Goal: Use online tool/utility: Utilize a website feature to perform a specific function

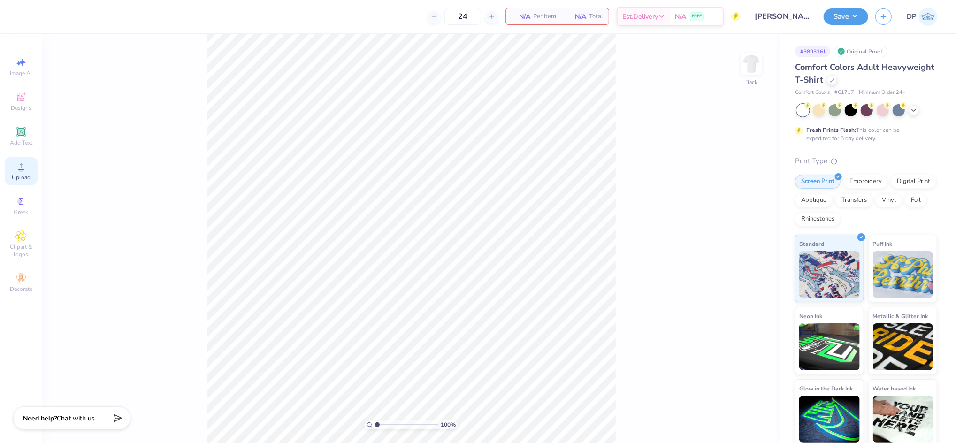
click at [22, 174] on span "Upload" at bounding box center [21, 178] width 19 height 8
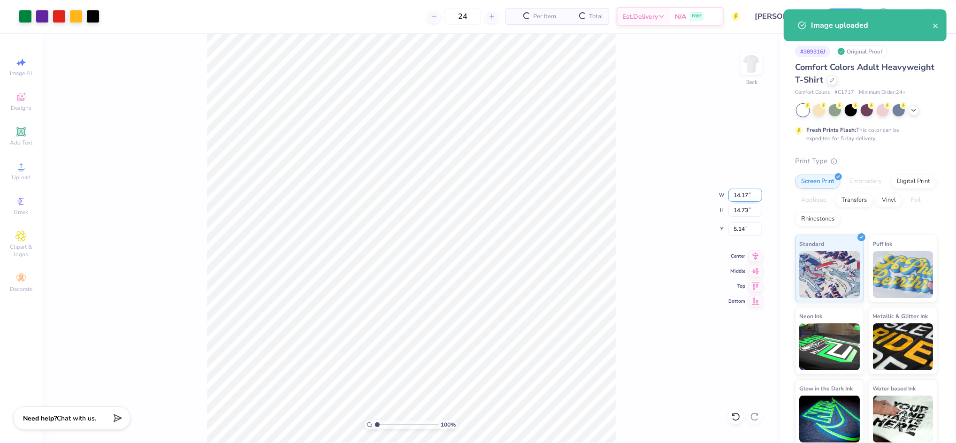
click at [740, 190] on input "14.17" at bounding box center [745, 195] width 34 height 13
type input "11.00"
type input "11.43"
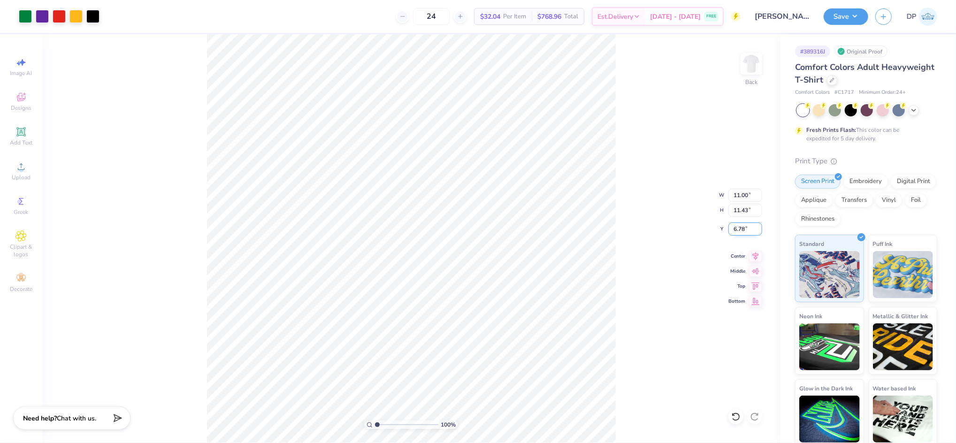
click at [743, 229] on input "6.78" at bounding box center [745, 228] width 34 height 13
click at [737, 228] on input "3.00" at bounding box center [745, 228] width 34 height 13
type input "2.00"
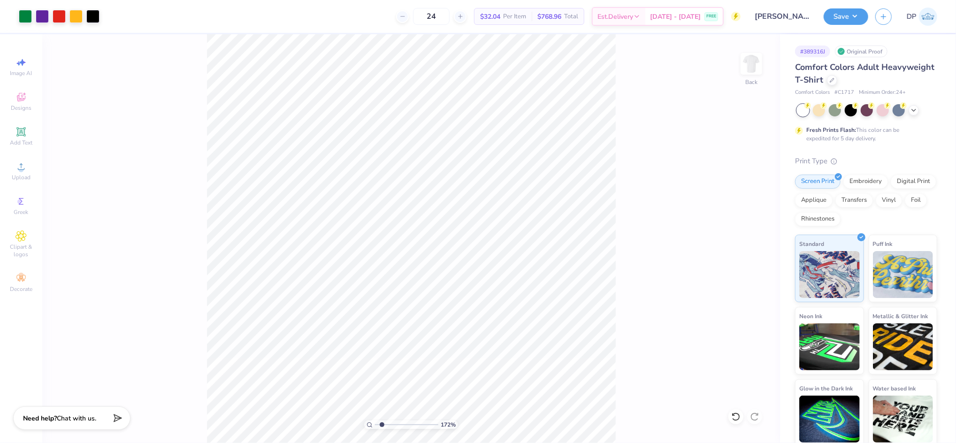
click at [382, 424] on input "range" at bounding box center [406, 425] width 63 height 8
drag, startPoint x: 380, startPoint y: 425, endPoint x: 378, endPoint y: 429, distance: 4.9
type input "1.17"
click at [378, 429] on input "range" at bounding box center [406, 425] width 63 height 8
click at [834, 17] on button "Save" at bounding box center [846, 15] width 45 height 16
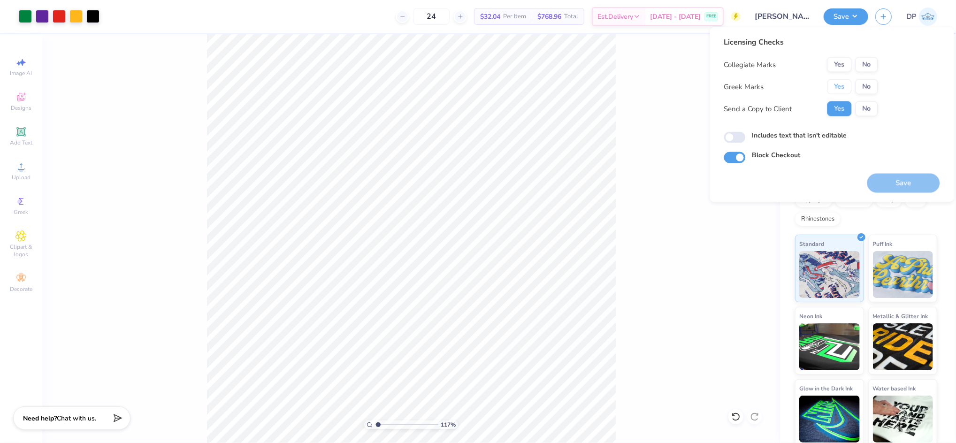
click at [832, 83] on button "Yes" at bounding box center [840, 86] width 24 height 15
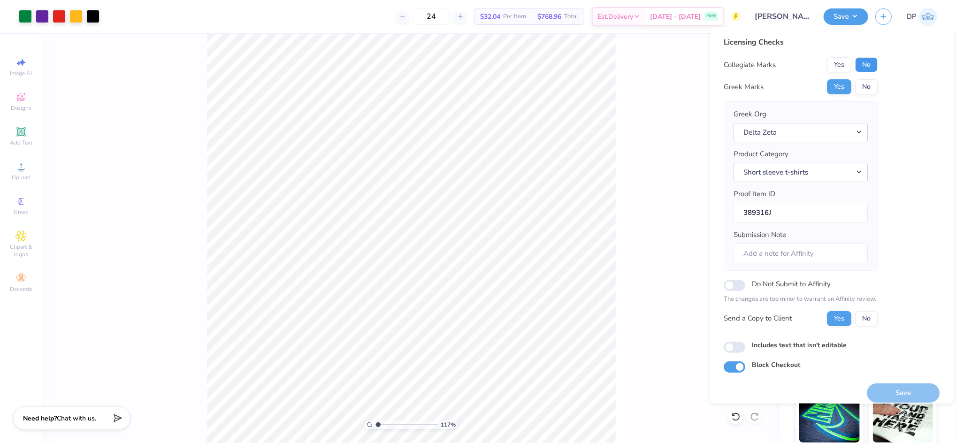
click at [866, 59] on button "No" at bounding box center [867, 64] width 23 height 15
click at [825, 344] on label "Includes text that isn't editable" at bounding box center [799, 345] width 95 height 10
click at [746, 344] on input "Includes text that isn't editable" at bounding box center [735, 346] width 22 height 11
checkbox input "true"
click at [896, 392] on button "Save" at bounding box center [903, 392] width 73 height 19
